Goal: Transaction & Acquisition: Purchase product/service

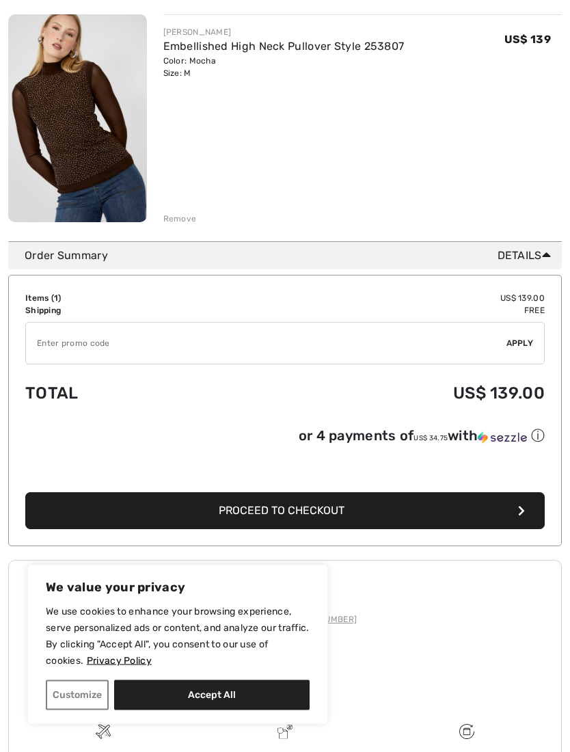
scroll to position [242, 0]
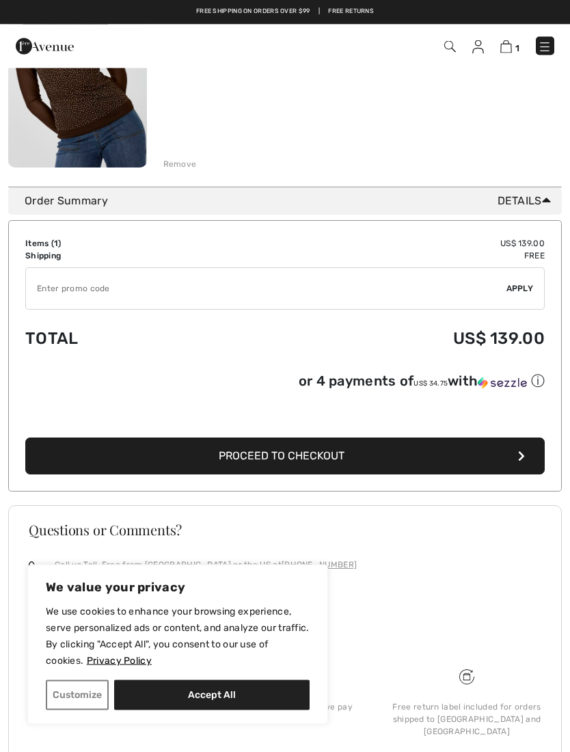
click at [520, 286] on span "Apply" at bounding box center [520, 289] width 27 height 12
click at [509, 45] on img at bounding box center [506, 46] width 12 height 13
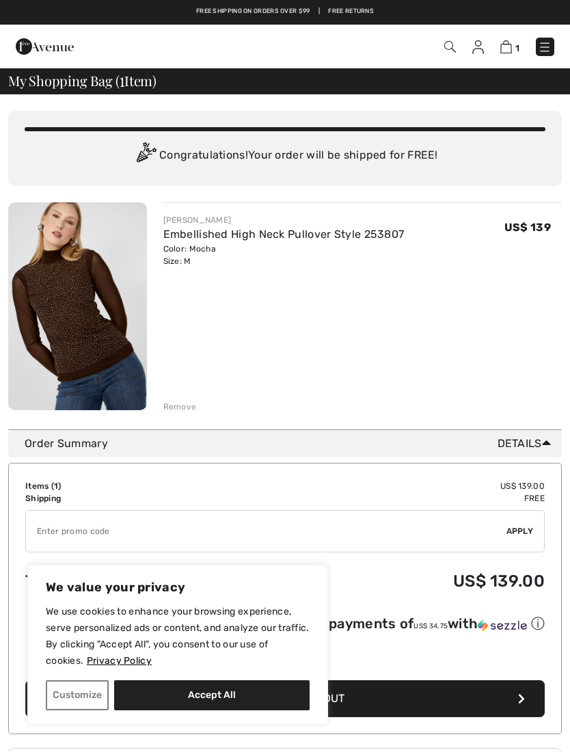
click at [515, 526] on span "Apply" at bounding box center [520, 531] width 27 height 12
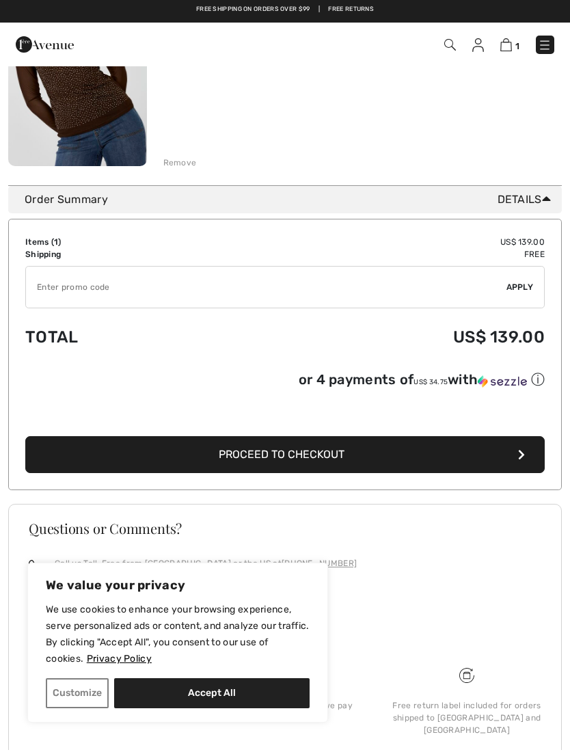
scroll to position [242, 0]
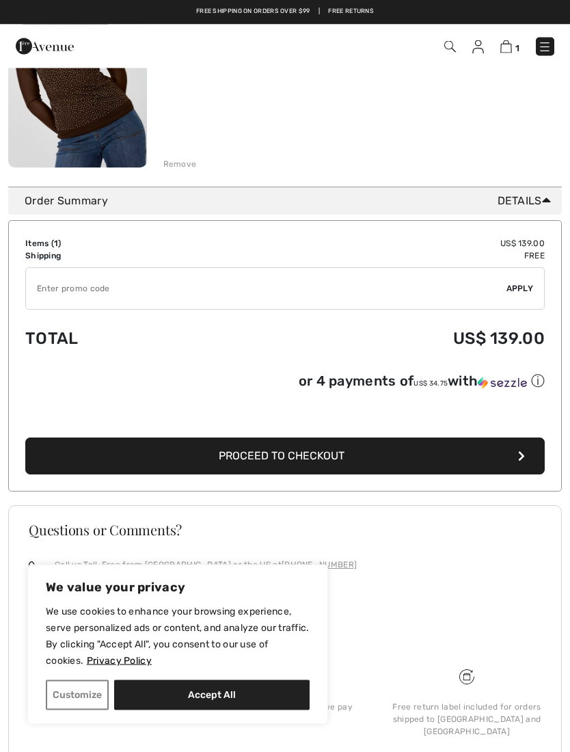
click at [273, 81] on div "FRANK LYMAN Embellished High Neck Pullover Style 253807 Color: Mocha Size: M Fi…" at bounding box center [362, 65] width 399 height 211
click at [86, 107] on img at bounding box center [77, 64] width 139 height 208
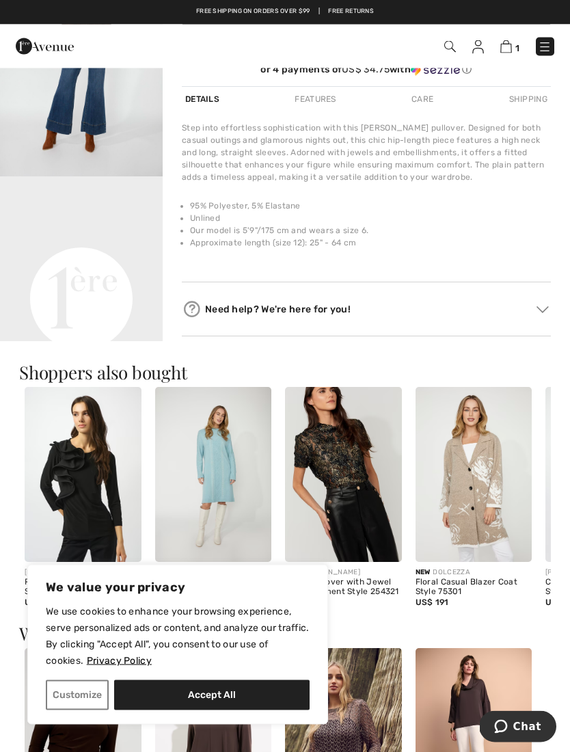
scroll to position [379, 0]
